Goal: Navigation & Orientation: Find specific page/section

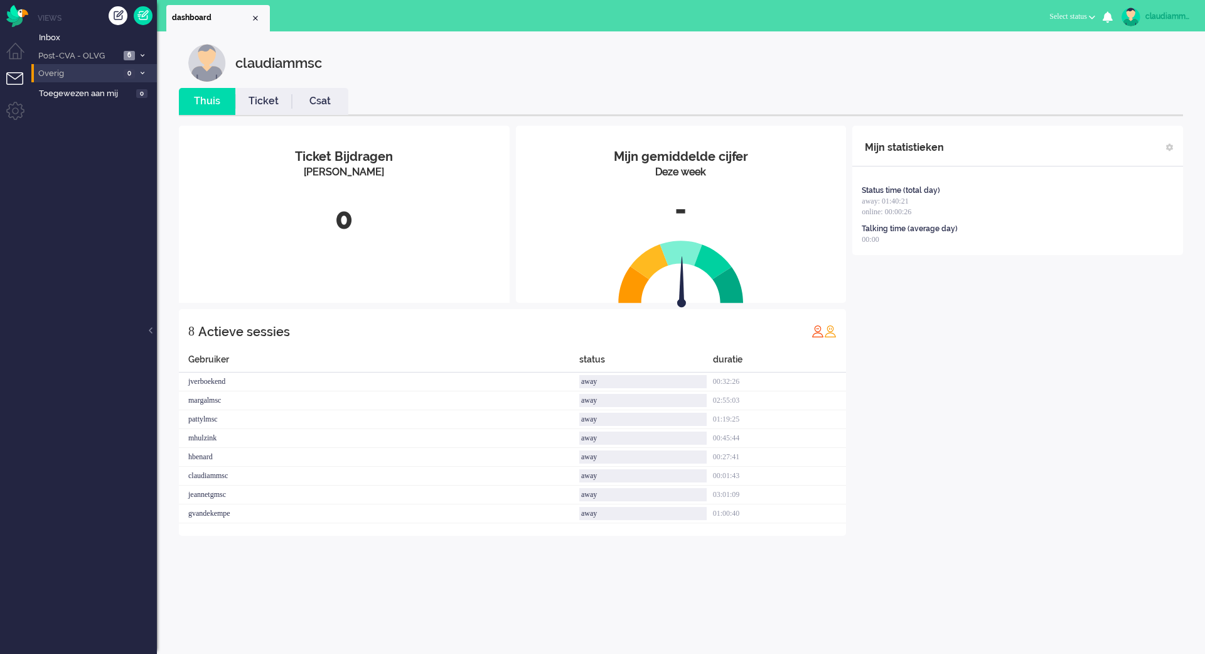
click at [95, 72] on span "Overig" at bounding box center [78, 74] width 84 height 12
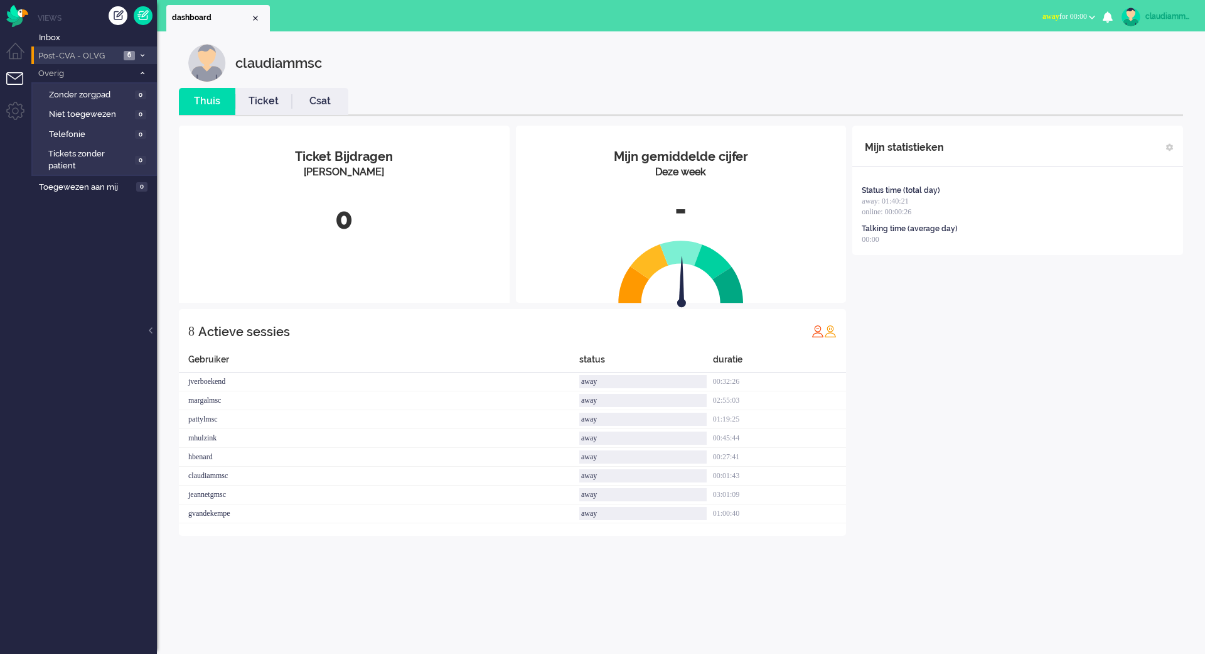
click at [112, 57] on span "Post-CVA - OLVG" at bounding box center [78, 56] width 84 height 12
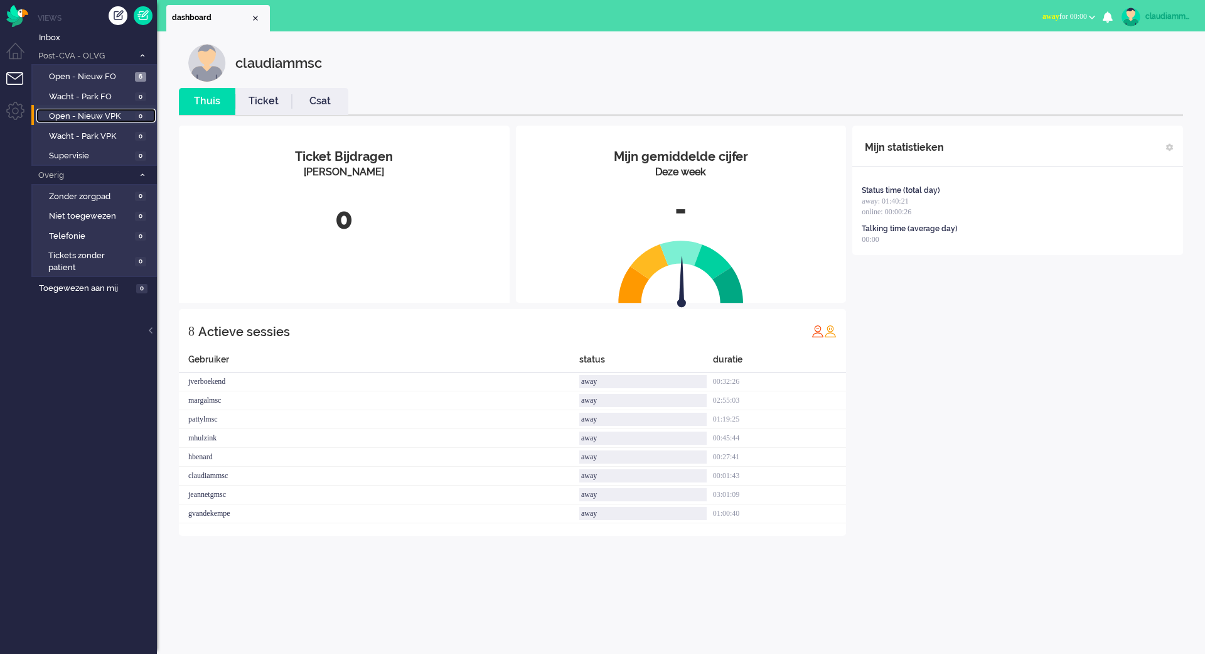
click at [119, 111] on span "Open - Nieuw VPK" at bounding box center [90, 116] width 83 height 12
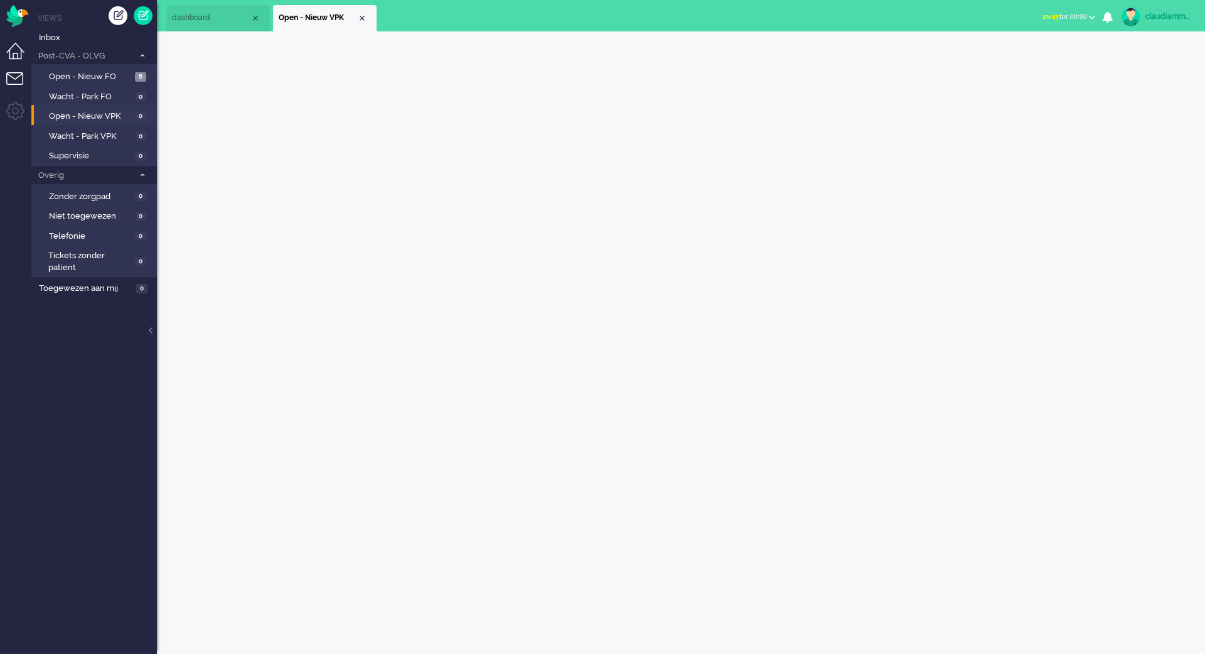
click at [14, 51] on li "Dashboard menu" at bounding box center [20, 57] width 28 height 28
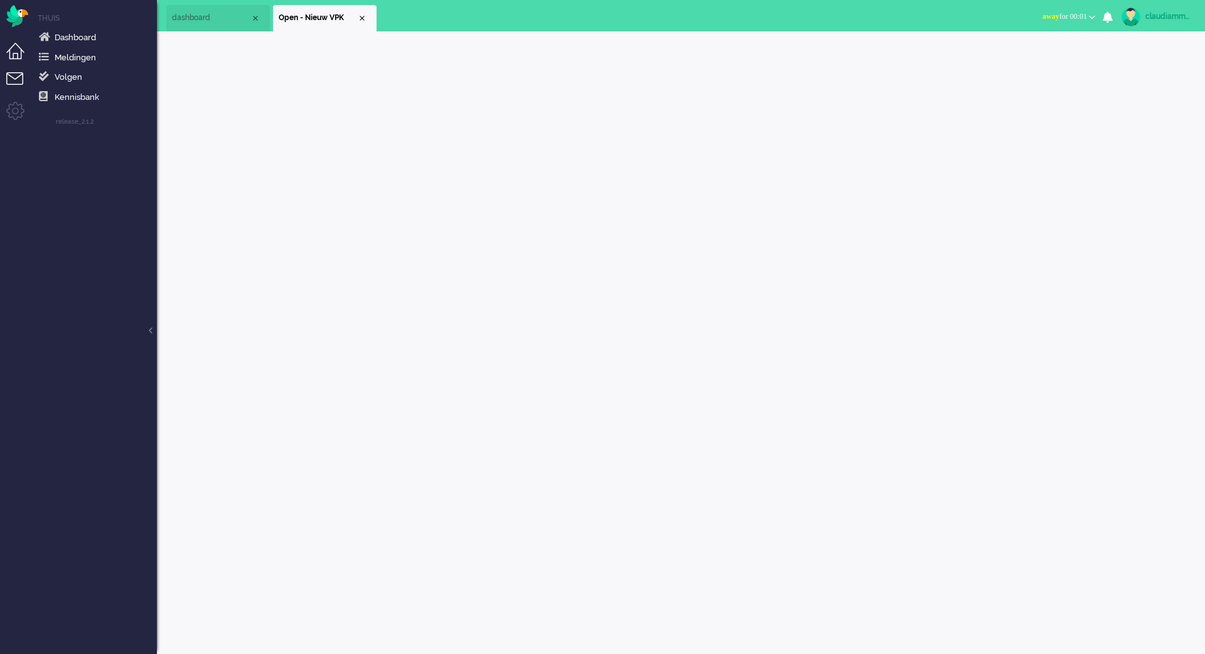
click at [21, 77] on li "Tickets menu" at bounding box center [20, 86] width 28 height 28
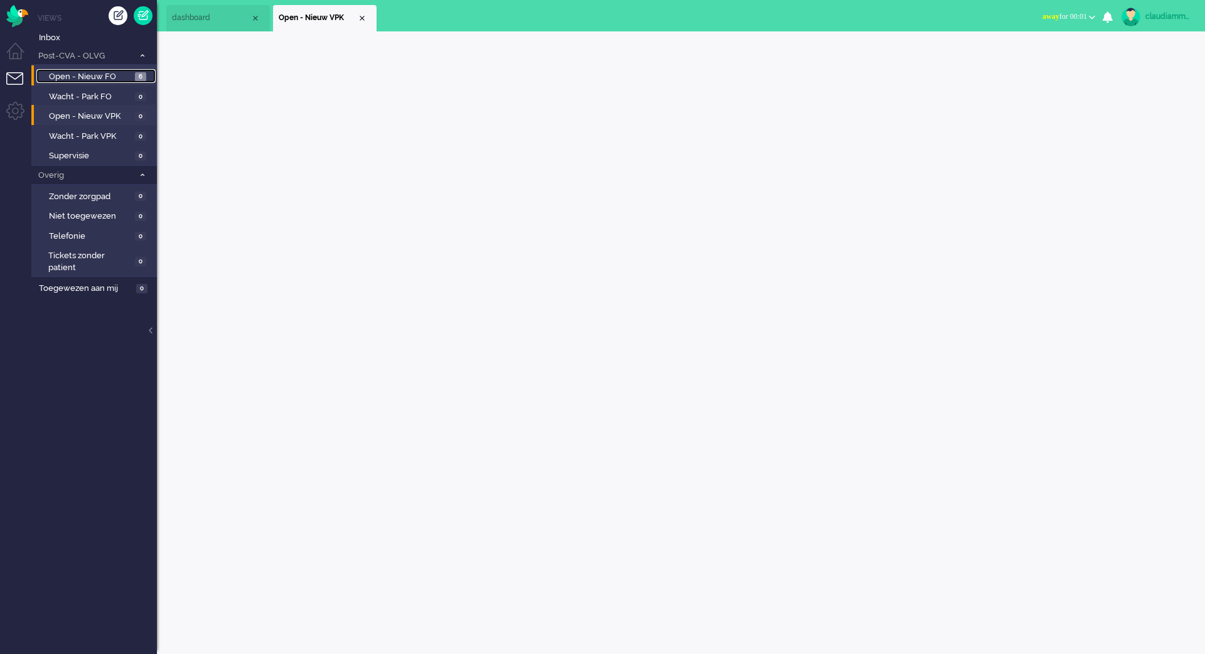
click at [98, 75] on span "Open - Nieuw FO" at bounding box center [90, 77] width 83 height 12
click at [509, 441] on div "claudiammsc Thuis Ticket Csat Mijn gemiddelde cijfer Deze week - Ticket Bijdrag…" at bounding box center [681, 342] width 1048 height 622
click at [569, 362] on div "claudiammsc Thuis Ticket Csat Mijn gemiddelde cijfer Deze week - Ticket Bijdrag…" at bounding box center [681, 342] width 1048 height 622
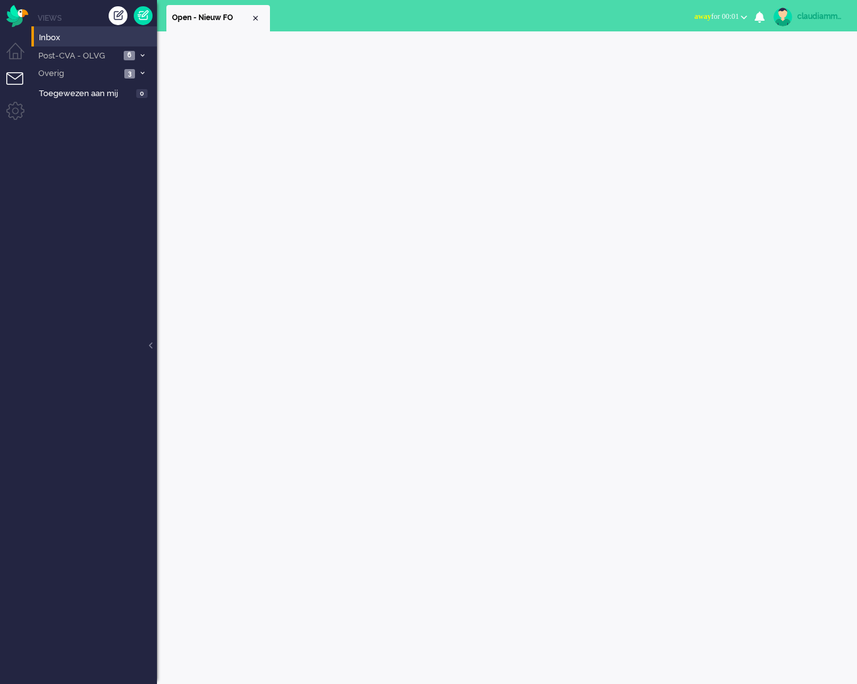
click at [537, 495] on div at bounding box center [507, 357] width 700 height 652
click at [141, 71] on icon at bounding box center [143, 73] width 4 height 4
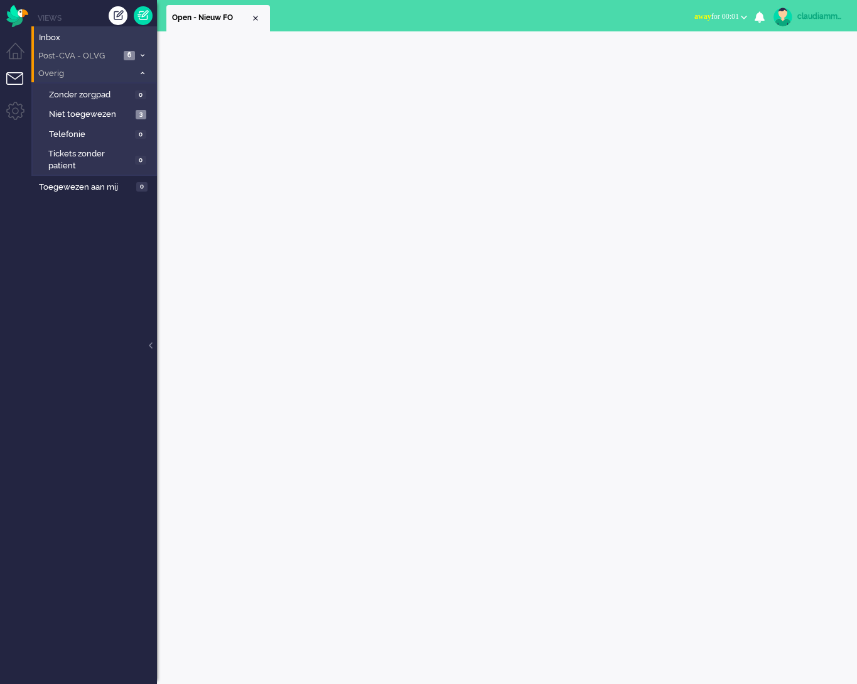
click at [146, 57] on span at bounding box center [141, 55] width 9 height 7
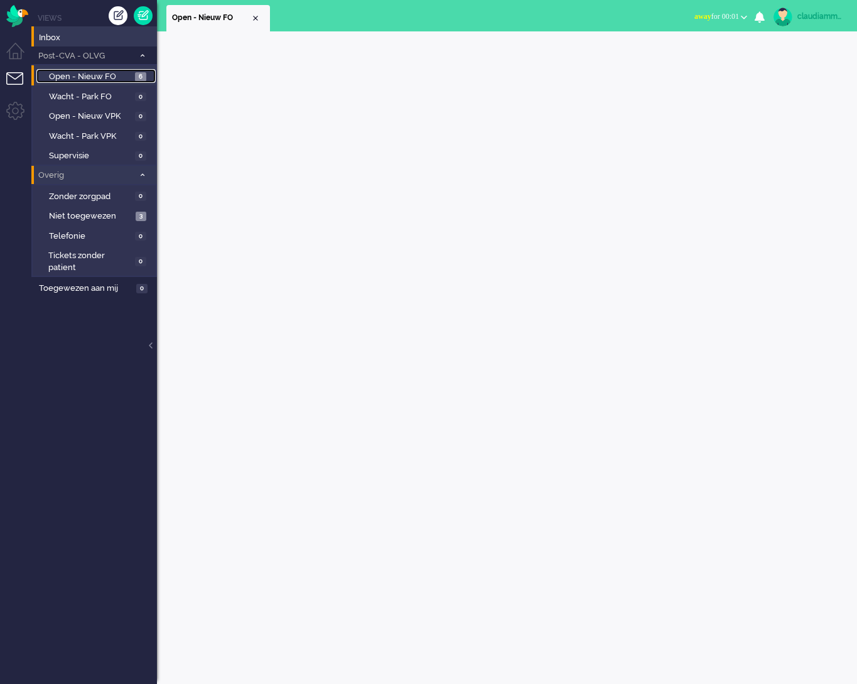
click at [107, 75] on span "Open - Nieuw FO" at bounding box center [90, 77] width 83 height 12
click at [67, 35] on span "Inbox" at bounding box center [98, 38] width 118 height 12
click at [46, 36] on span "Inbox" at bounding box center [98, 38] width 118 height 12
click at [83, 51] on span "Post-CVA - OLVG" at bounding box center [84, 56] width 97 height 12
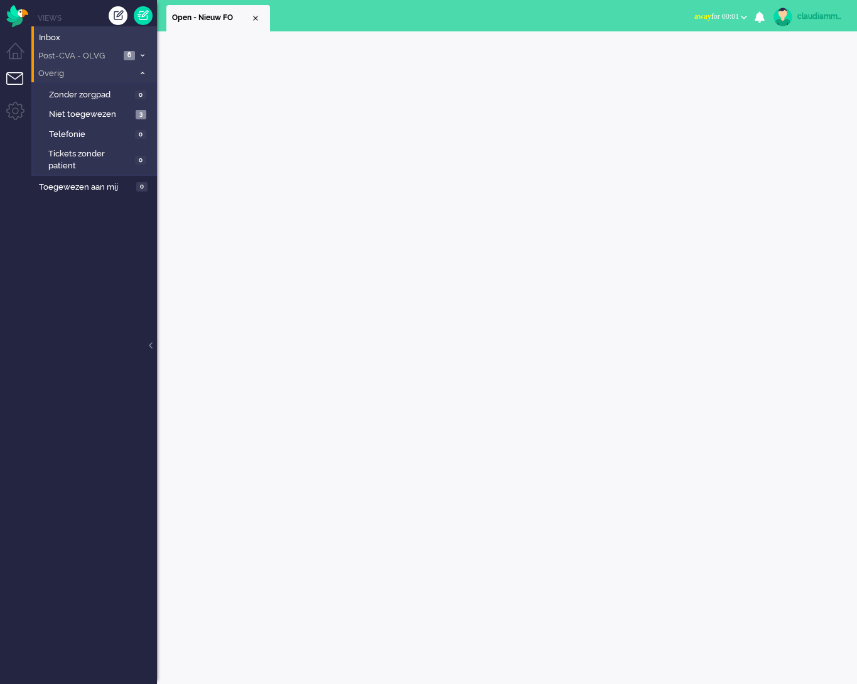
click at [83, 51] on span "Post-CVA - OLVG" at bounding box center [78, 56] width 84 height 12
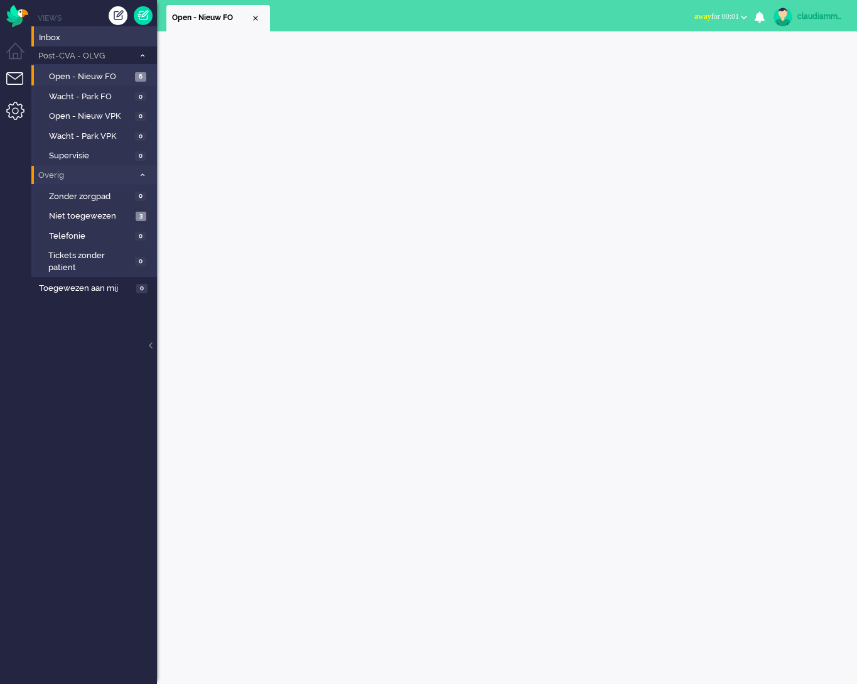
click at [12, 111] on li "Admin menu" at bounding box center [20, 116] width 28 height 28
